Goal: Task Accomplishment & Management: Manage account settings

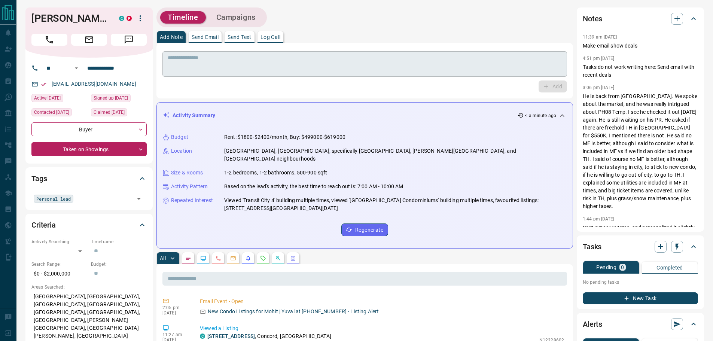
click at [419, 52] on div "* ​" at bounding box center [364, 63] width 404 height 25
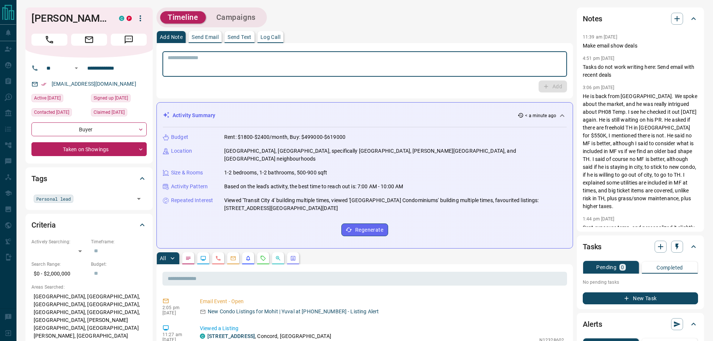
click at [319, 71] on textarea at bounding box center [365, 64] width 394 height 19
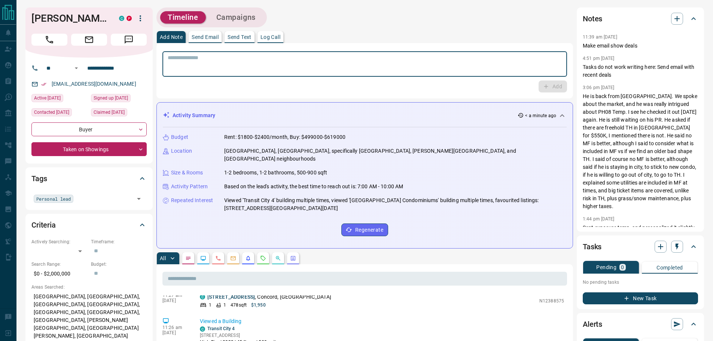
click at [302, 59] on textarea at bounding box center [365, 64] width 394 height 19
type textarea "**********"
click at [556, 84] on button "Add" at bounding box center [552, 86] width 28 height 12
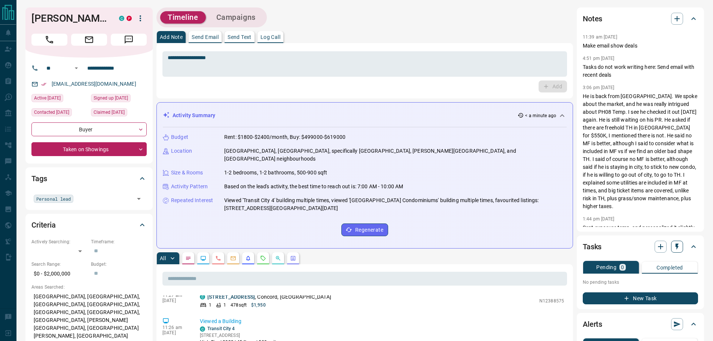
click at [675, 242] on button "button" at bounding box center [677, 247] width 12 height 12
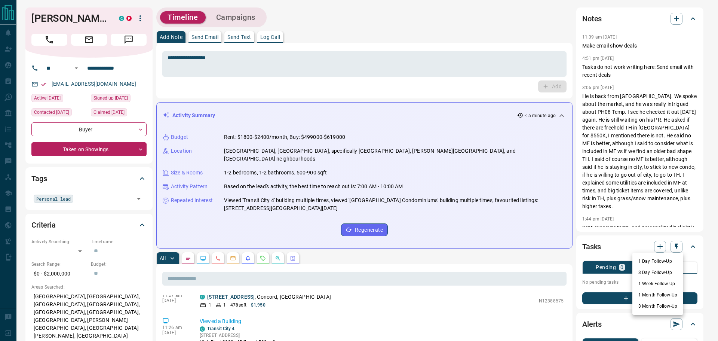
click at [708, 253] on div at bounding box center [359, 170] width 718 height 341
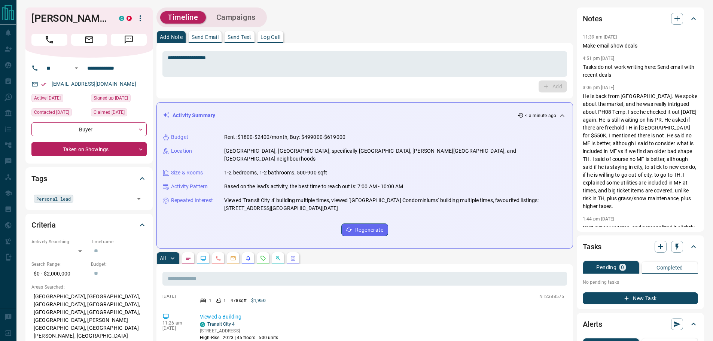
click at [651, 295] on button "New Task" at bounding box center [639, 298] width 115 height 12
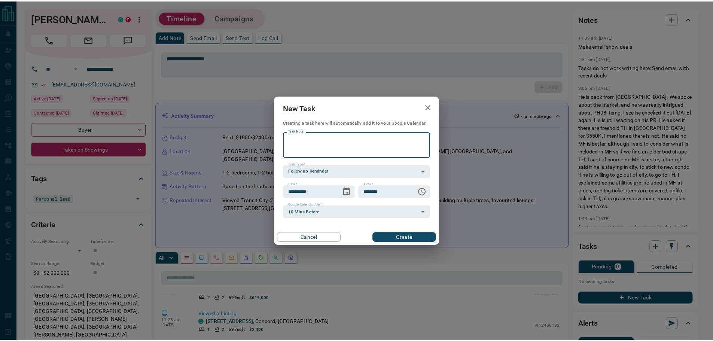
scroll to position [186, 0]
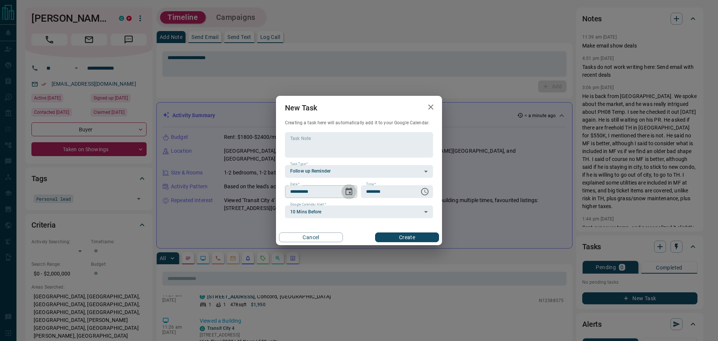
click at [345, 189] on icon "Choose date, selected date is Oct 15, 2025" at bounding box center [349, 191] width 9 height 9
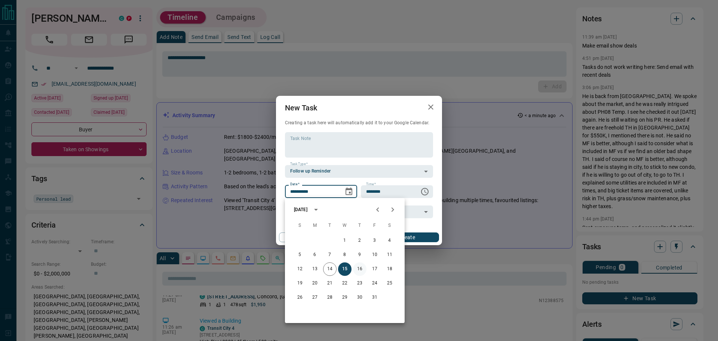
click at [365, 268] on button "16" at bounding box center [359, 268] width 13 height 13
type input "**********"
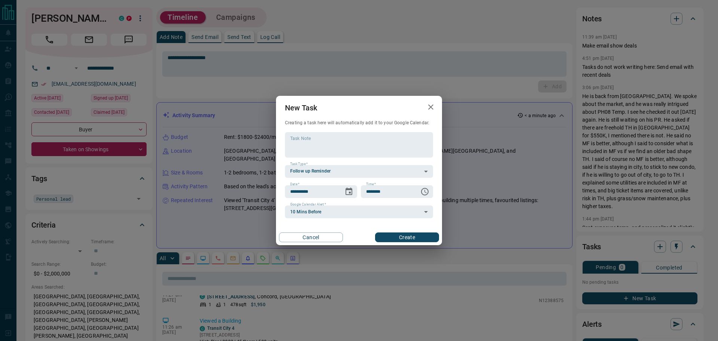
click at [430, 240] on button "Create" at bounding box center [407, 237] width 64 height 10
